Goal: Transaction & Acquisition: Purchase product/service

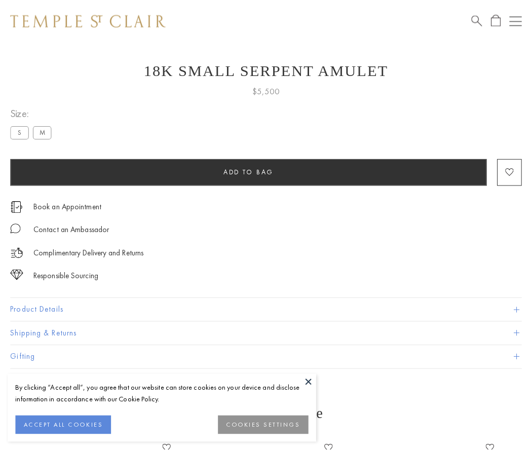
scroll to position [28, 0]
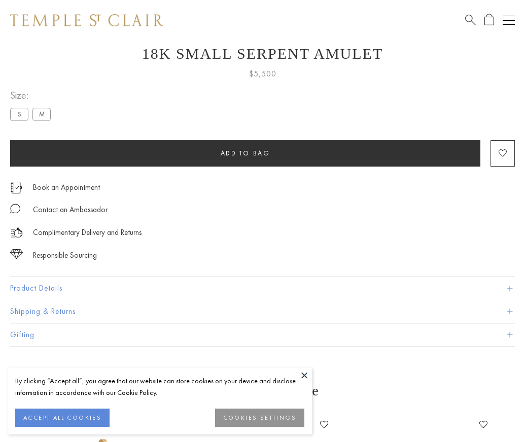
click at [245, 153] on span "Add to bag" at bounding box center [245, 153] width 50 height 9
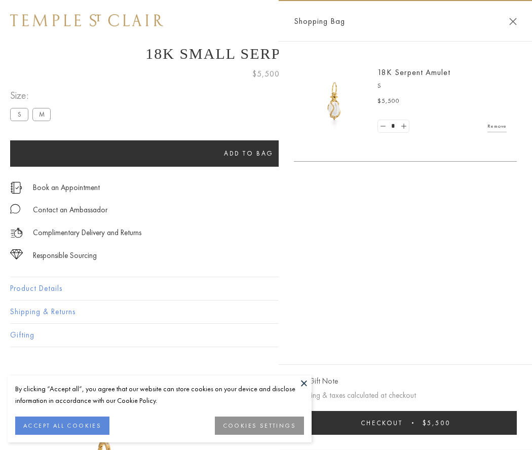
click at [405, 423] on button "Checkout $5,500" at bounding box center [405, 423] width 223 height 24
